Goal: Book appointment/travel/reservation

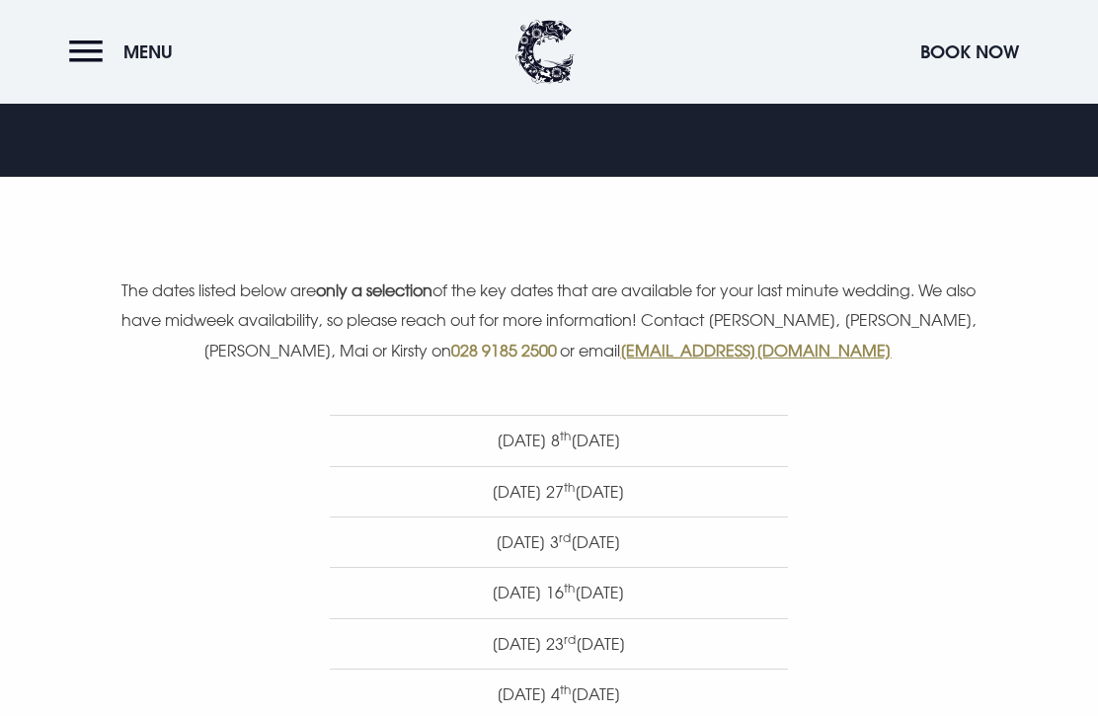
scroll to position [552, 0]
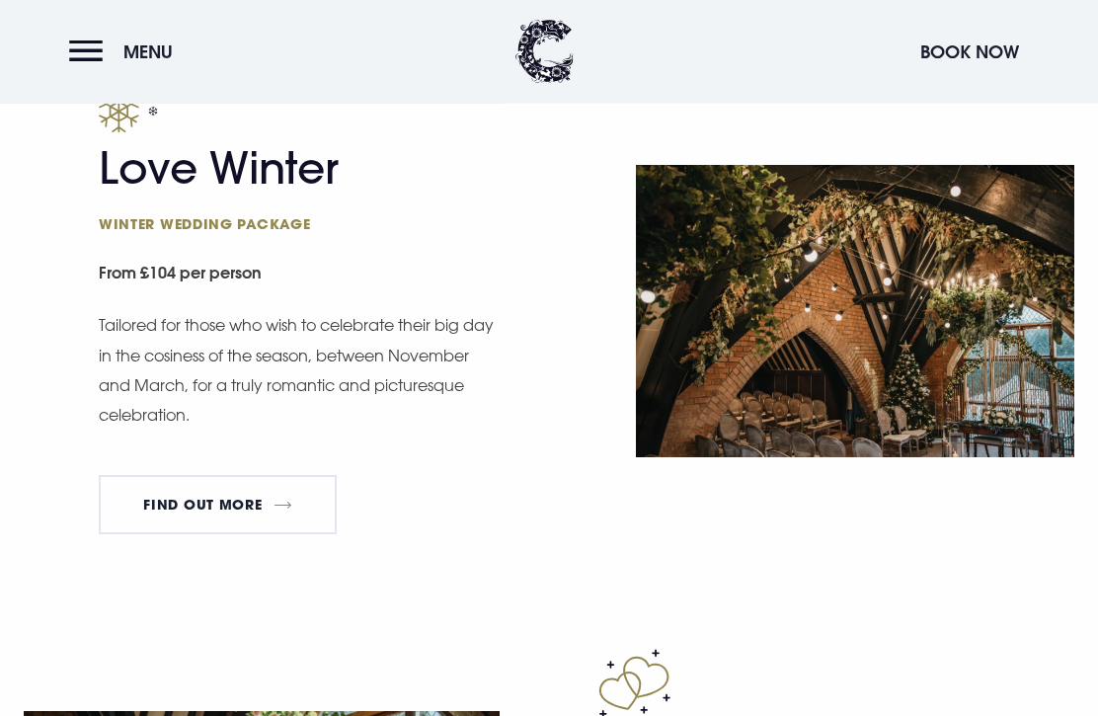
scroll to position [2288, 0]
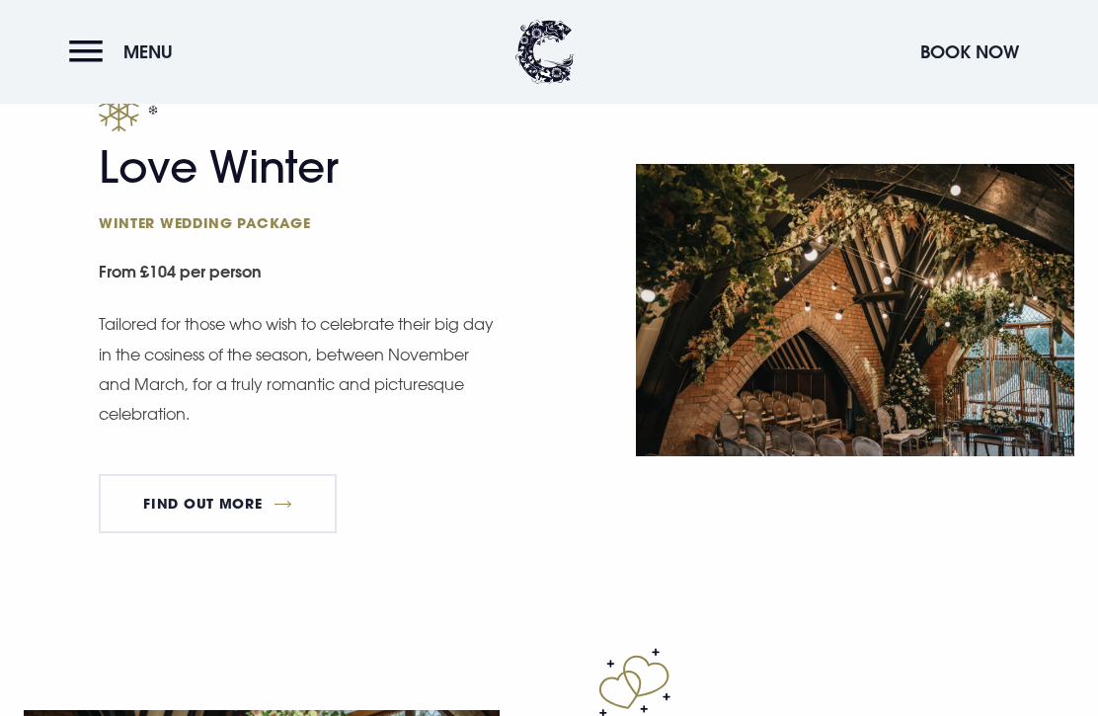
click at [137, 508] on link "FIND OUT MORE" at bounding box center [218, 503] width 238 height 59
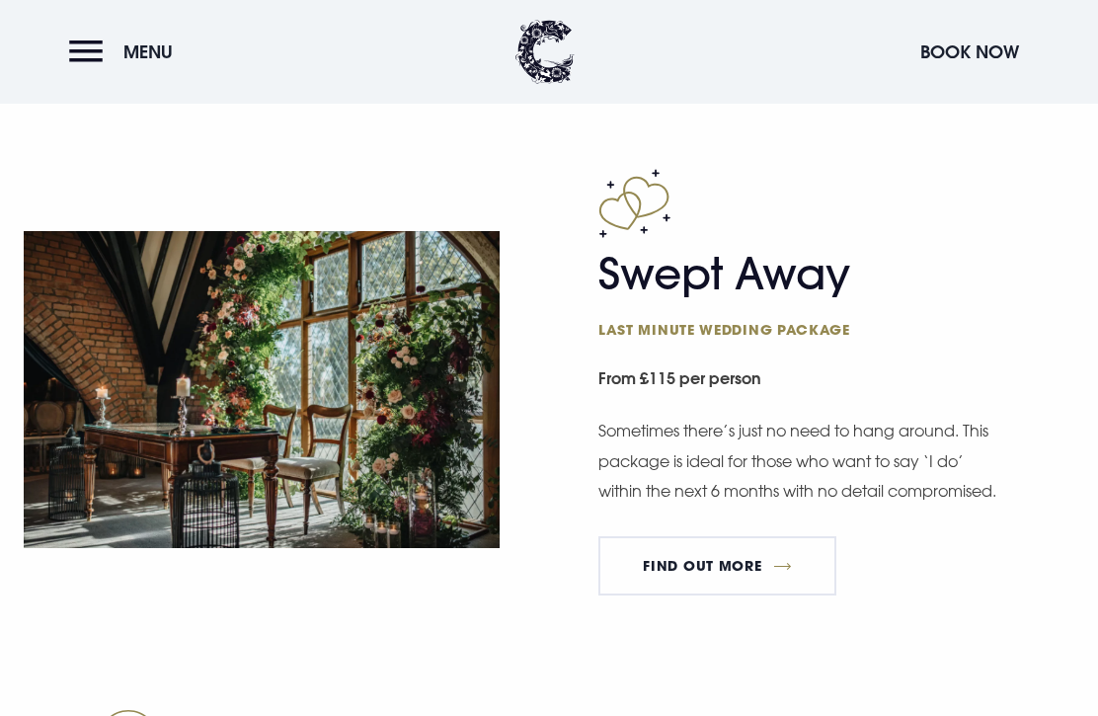
scroll to position [2803, 0]
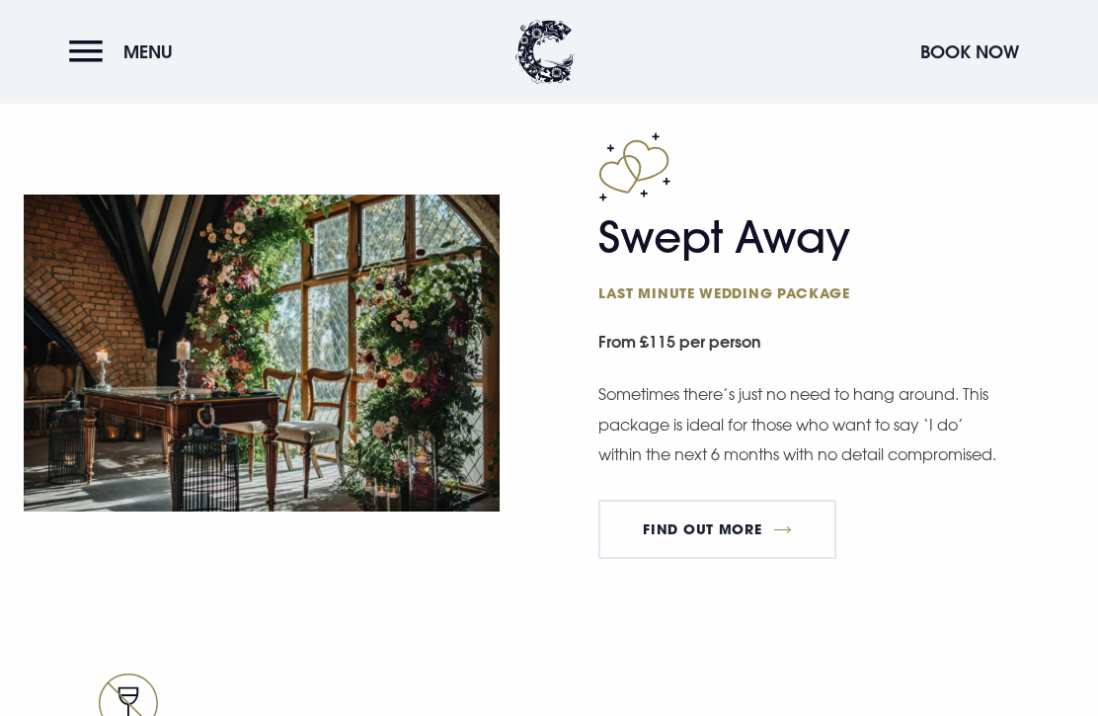
click at [729, 557] on link "FIND OUT MORE" at bounding box center [717, 528] width 238 height 59
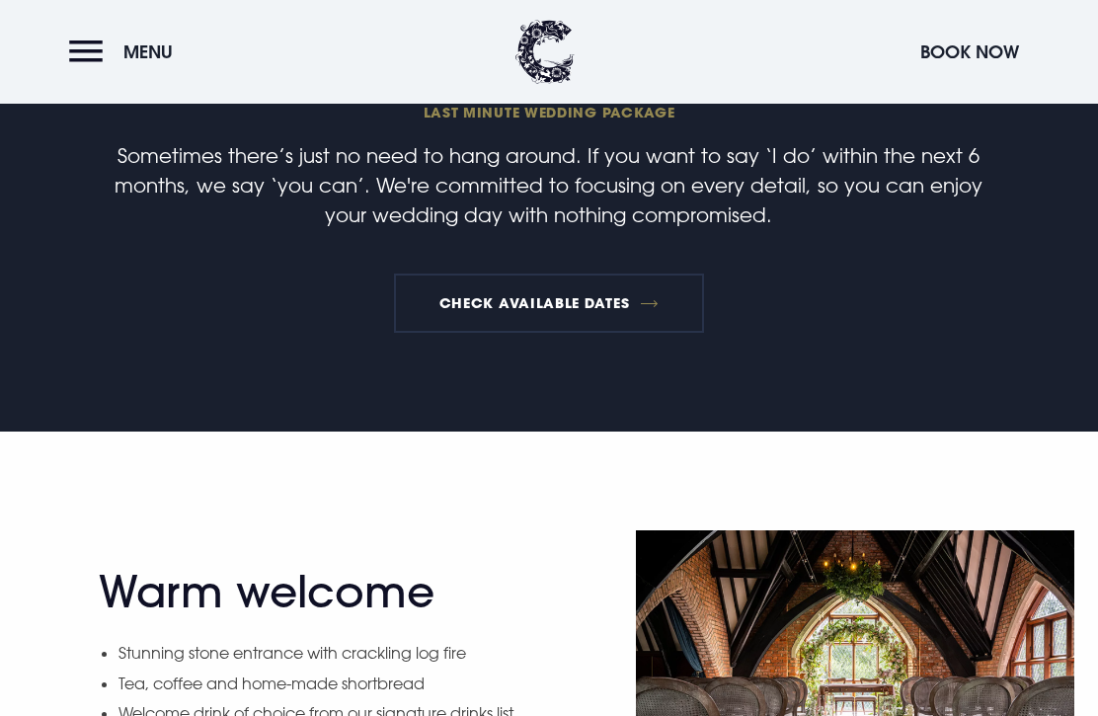
scroll to position [638, 0]
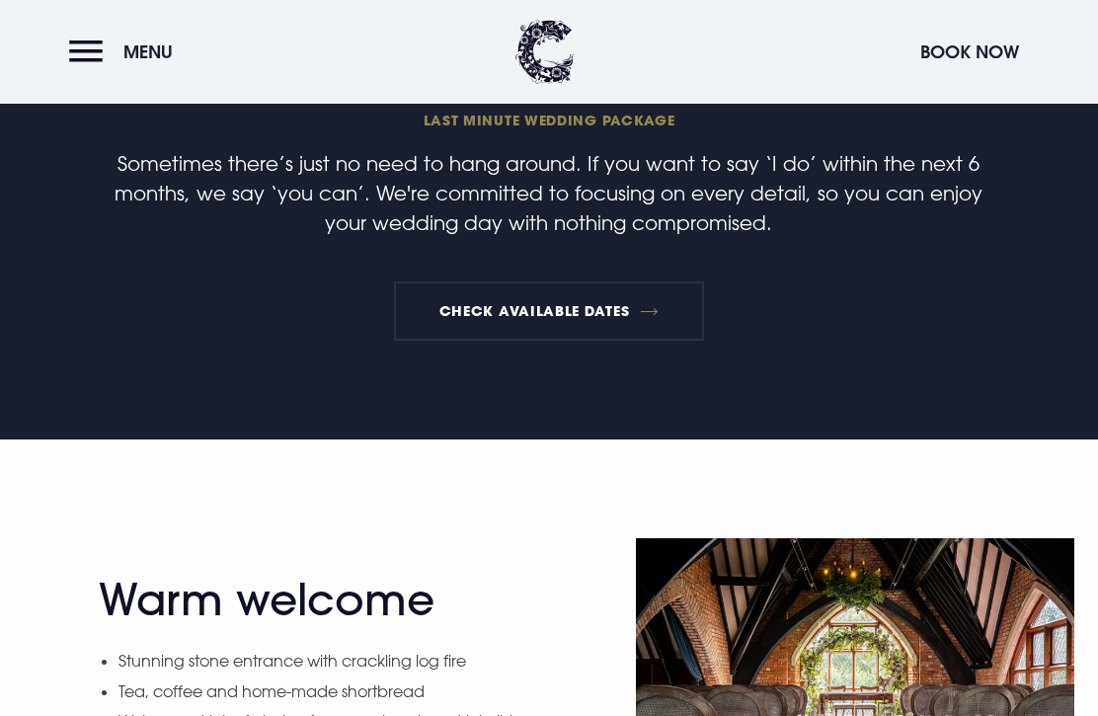
click at [628, 315] on link "Check available dates" at bounding box center [548, 310] width 309 height 59
